Goal: Share content

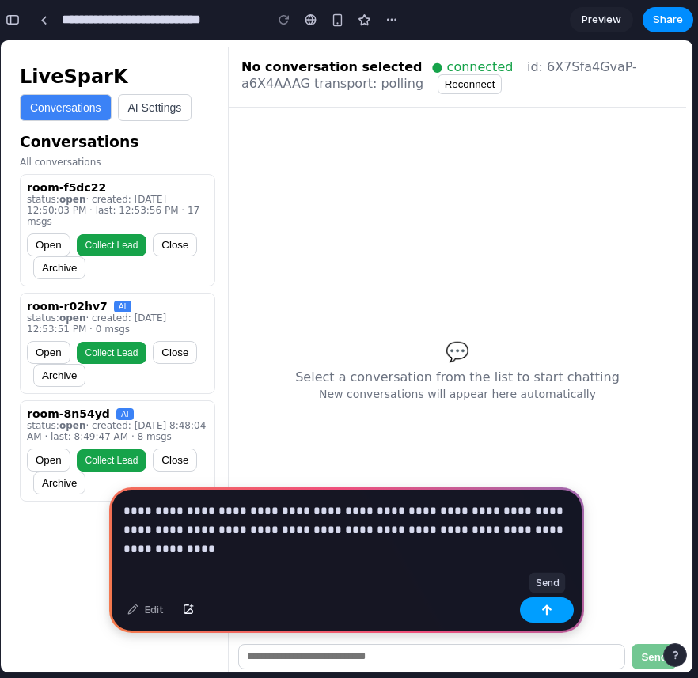
click at [530, 603] on button "button" at bounding box center [547, 609] width 54 height 25
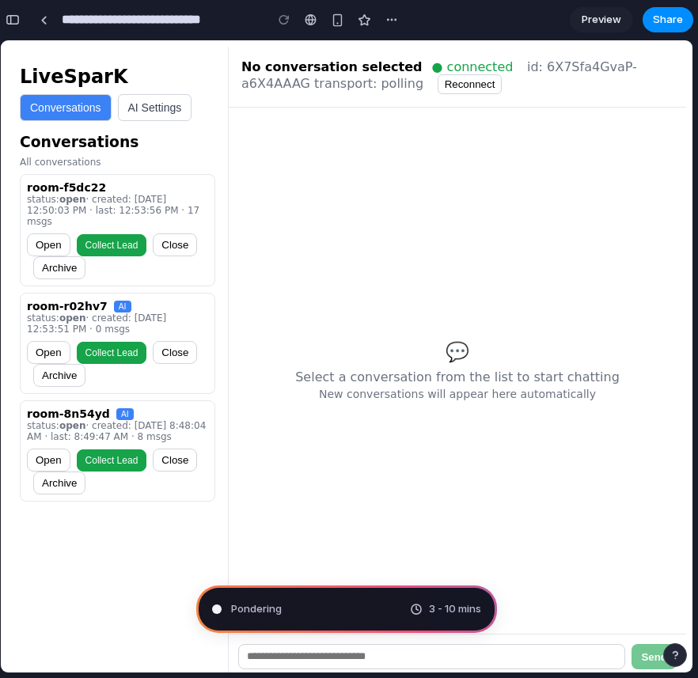
type input "**********"
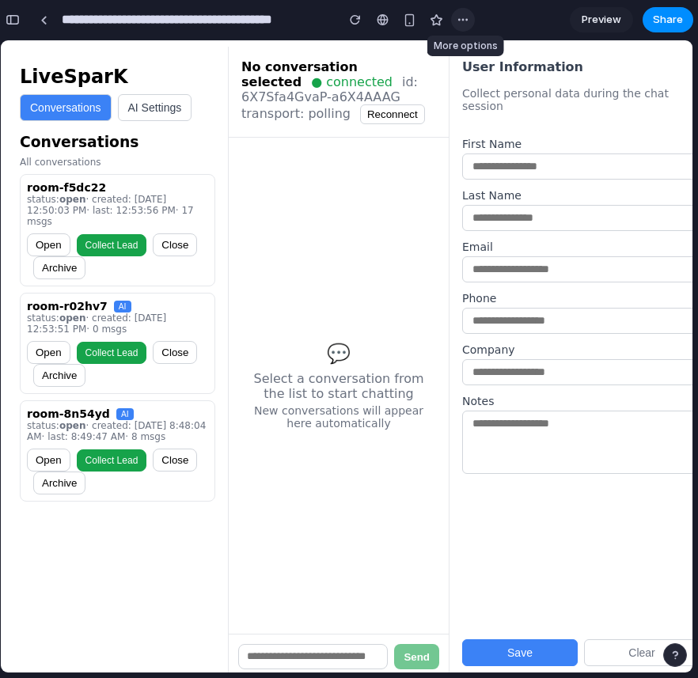
click at [460, 19] on div "button" at bounding box center [462, 19] width 13 height 13
click at [526, 16] on div "Duplicate Delete" at bounding box center [349, 339] width 698 height 678
click at [668, 13] on span "Share" at bounding box center [668, 20] width 30 height 16
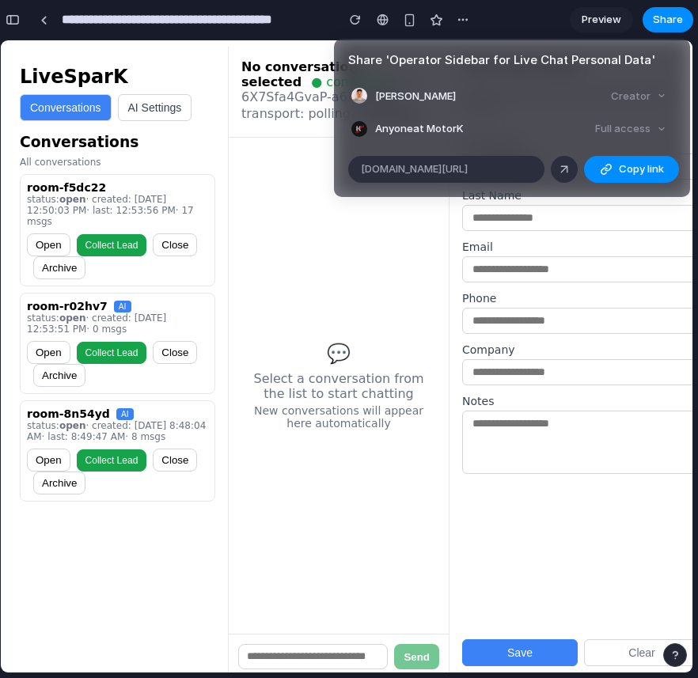
click at [538, 30] on div "Share ' Operator Sidebar for Live Chat Personal Data ' [PERSON_NAME] Creator An…" at bounding box center [349, 339] width 698 height 678
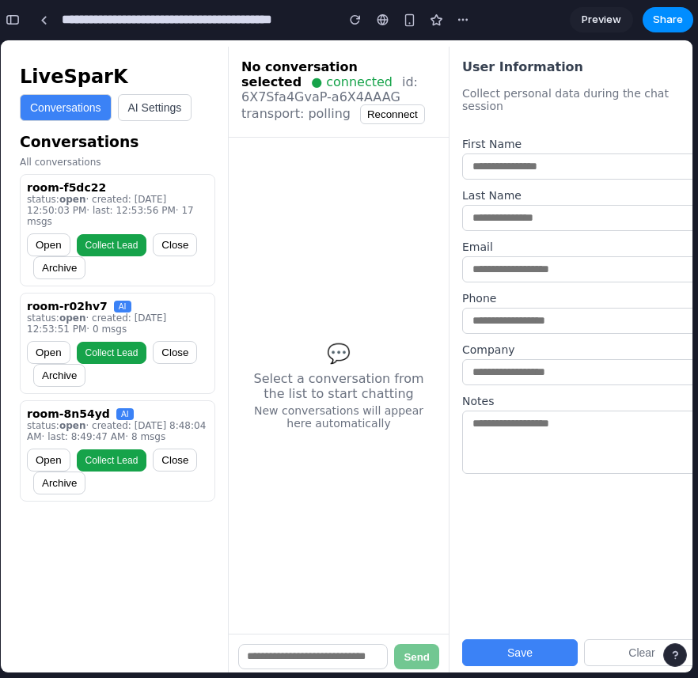
scroll to position [0, 2]
